Goal: Information Seeking & Learning: Check status

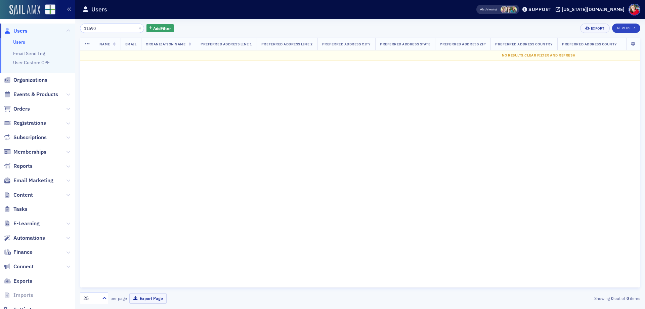
drag, startPoint x: 107, startPoint y: 28, endPoint x: 20, endPoint y: 14, distance: 87.7
click at [20, 14] on div "Users Users Email Send Log User Custom CPE Organizations Events & Products Orde…" at bounding box center [322, 154] width 645 height 309
click at [104, 26] on input "latrend" at bounding box center [112, 28] width 64 height 9
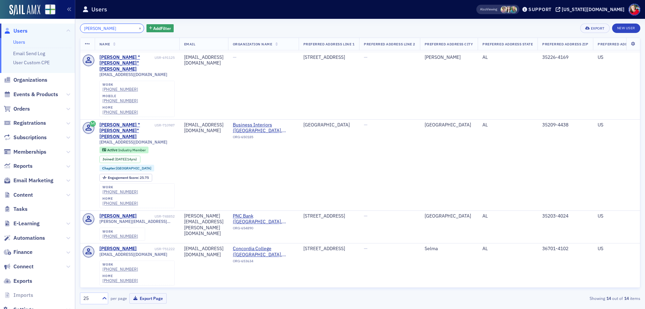
scroll to position [201, 0]
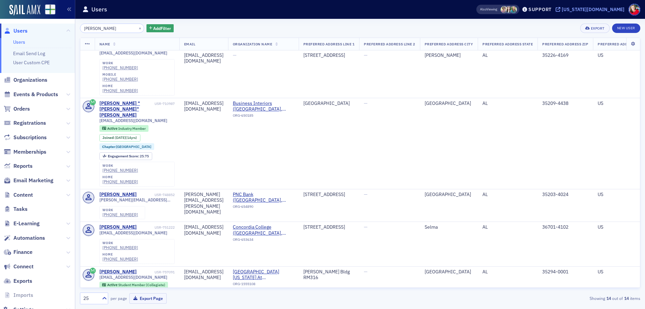
click at [598, 10] on div "[US_STATE][DOMAIN_NAME]" at bounding box center [592, 9] width 63 height 6
drag, startPoint x: 113, startPoint y: 28, endPoint x: 17, endPoint y: 29, distance: 96.7
click at [18, 28] on div "Users Users Email Send Log User Custom CPE Organizations Events & Products Orde…" at bounding box center [322, 154] width 645 height 309
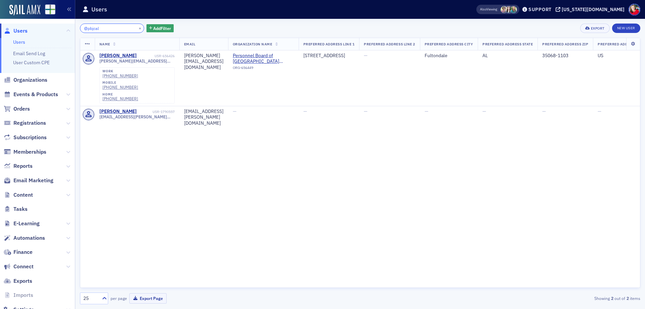
type input "@pbjcal"
click at [633, 46] on th at bounding box center [633, 44] width 14 height 12
click at [632, 45] on icon at bounding box center [633, 44] width 14 height 4
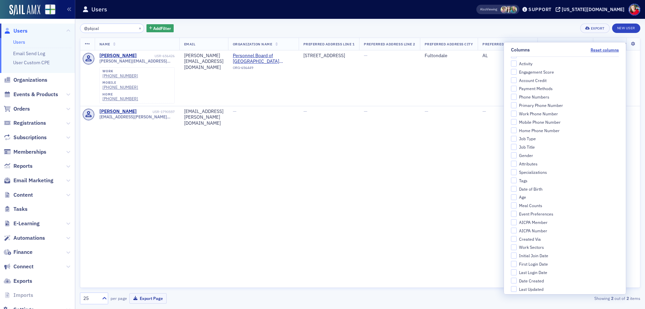
scroll to position [215, 0]
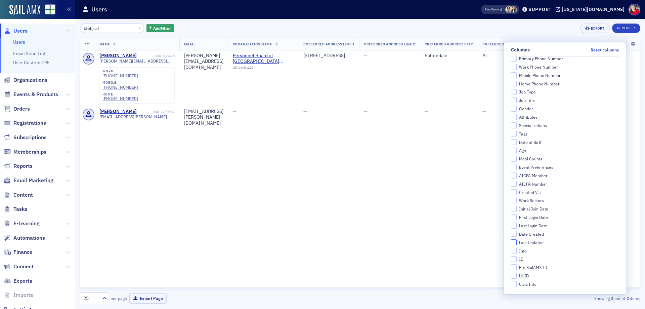
click at [517, 241] on input "Last Updated" at bounding box center [514, 242] width 6 height 6
checkbox input "true"
click at [517, 233] on input "Date Created" at bounding box center [514, 234] width 6 height 6
checkbox input "true"
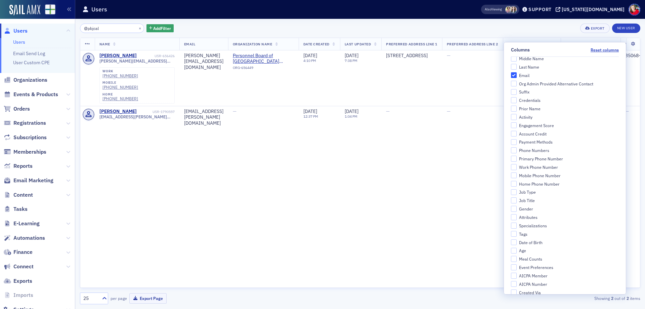
scroll to position [114, 0]
click at [517, 199] on input "Job Title" at bounding box center [514, 201] width 6 height 6
checkbox input "true"
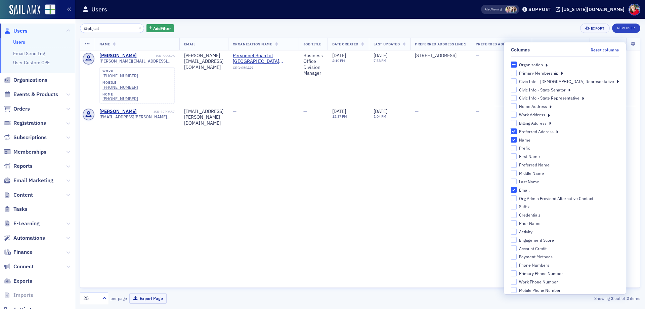
click at [517, 131] on input "Preferred Address" at bounding box center [514, 131] width 6 height 6
checkbox input "false"
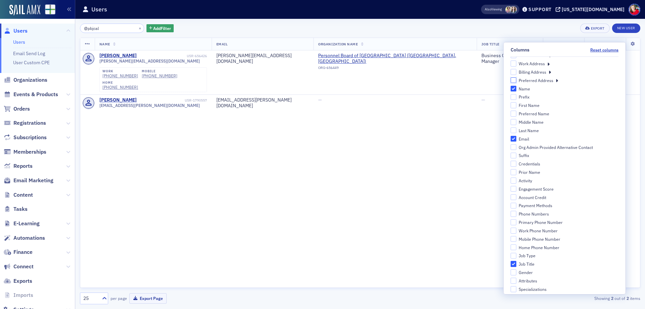
scroll to position [67, 0]
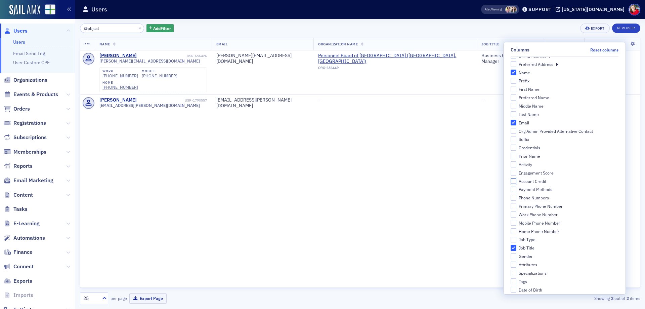
click at [516, 181] on input "Account Credit" at bounding box center [513, 181] width 6 height 6
checkbox input "true"
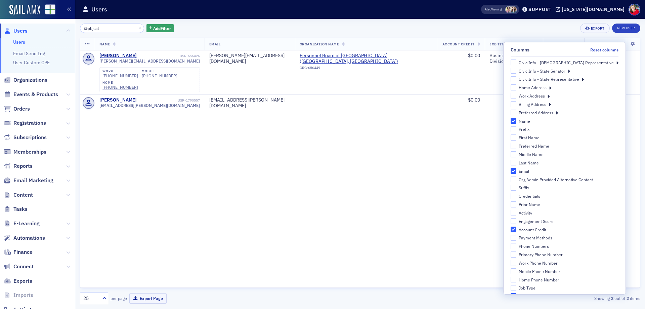
scroll to position [34, 0]
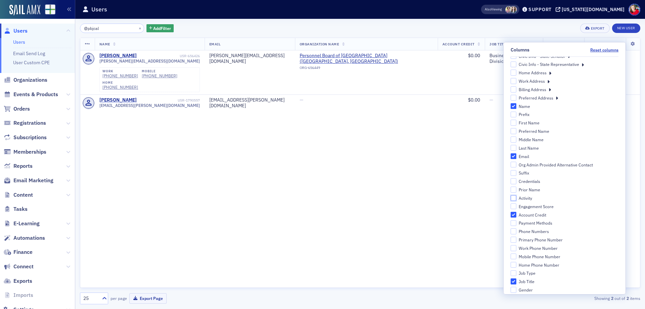
click at [516, 197] on input "Activity" at bounding box center [513, 198] width 6 height 6
checkbox input "true"
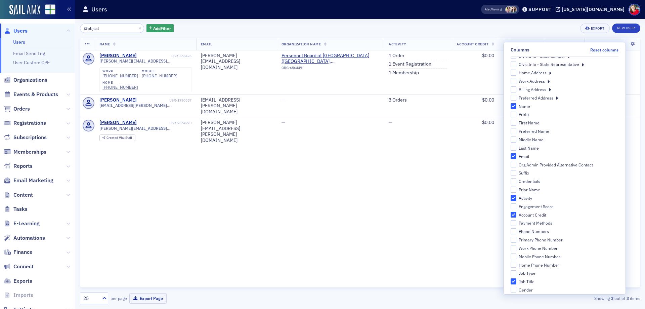
click at [386, 156] on div "Name Email Organization Name Activity Account Credit Job Title Date Created Las…" at bounding box center [360, 163] width 560 height 250
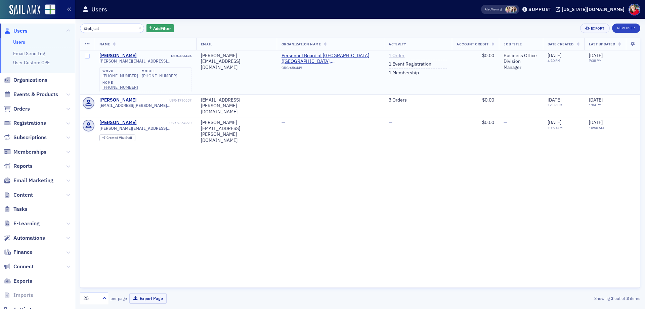
click at [388, 55] on link "1 Order" at bounding box center [396, 56] width 16 height 6
click at [388, 100] on link "3 Orders" at bounding box center [397, 100] width 18 height 6
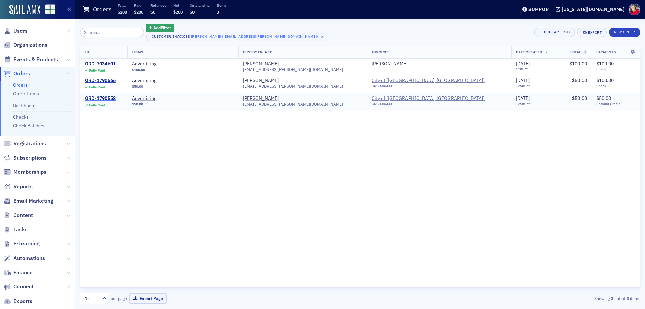
click at [111, 98] on div "ORD-1790558" at bounding box center [100, 98] width 31 height 6
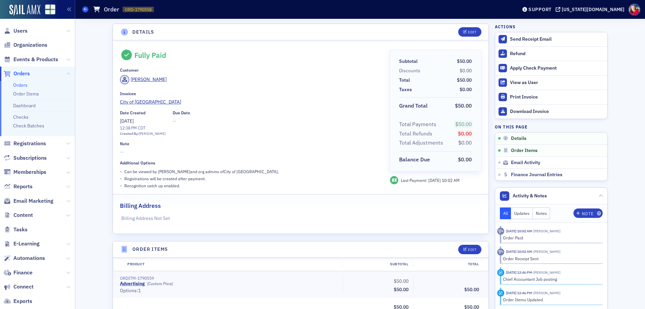
click at [85, 8] on icon at bounding box center [85, 9] width 3 height 3
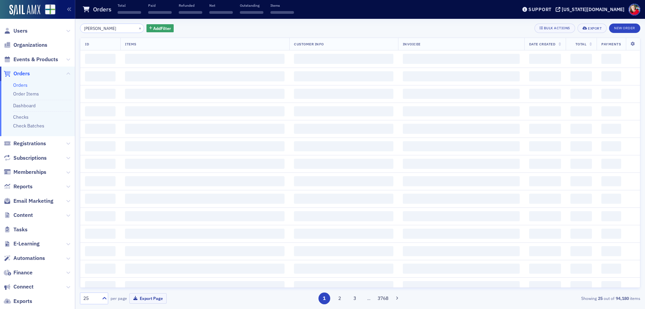
type input "[PERSON_NAME]"
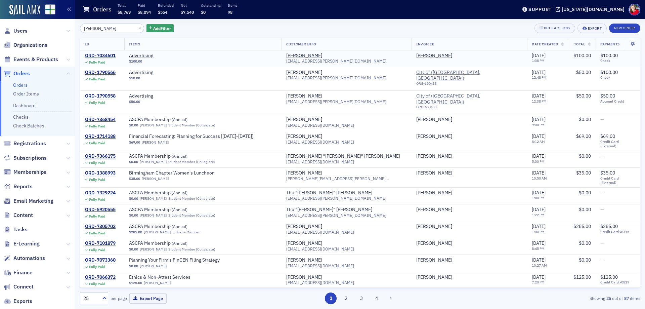
click at [106, 55] on div "ORD-7034601" at bounding box center [100, 56] width 31 height 6
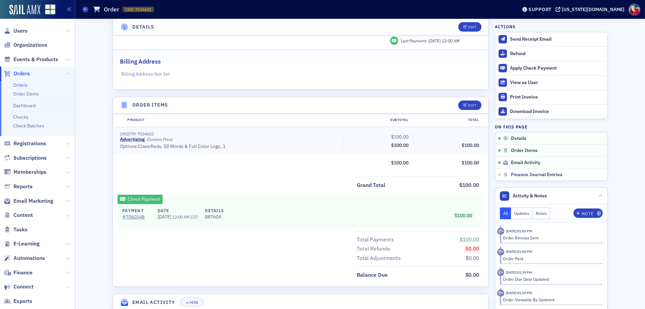
scroll to position [184, 0]
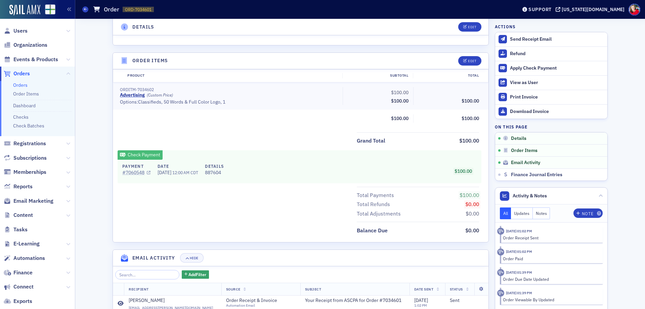
click at [128, 174] on link "# 7060548" at bounding box center [136, 172] width 28 height 7
